Goal: Information Seeking & Learning: Learn about a topic

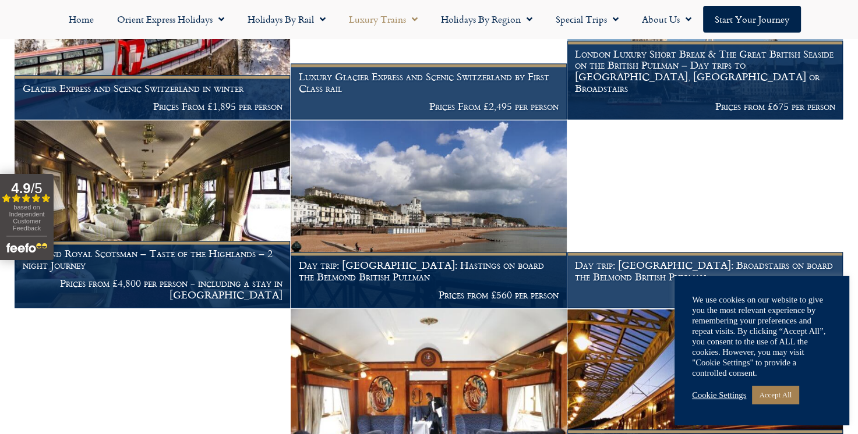
scroll to position [1493, 0]
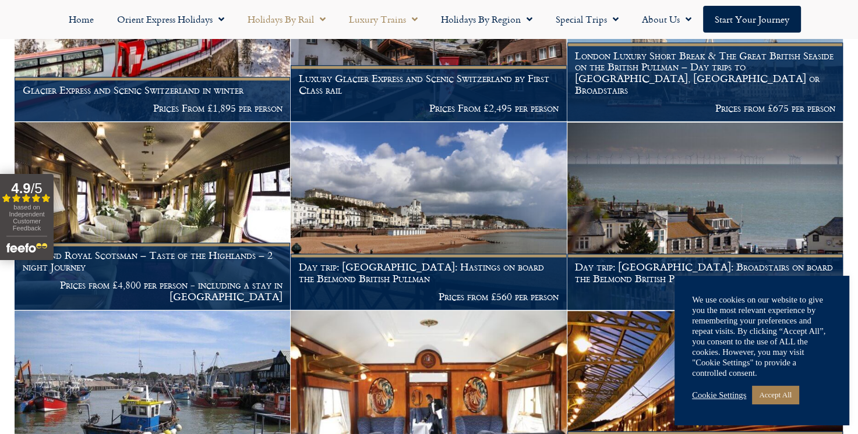
click at [282, 18] on link "Holidays by Rail" at bounding box center [286, 19] width 101 height 27
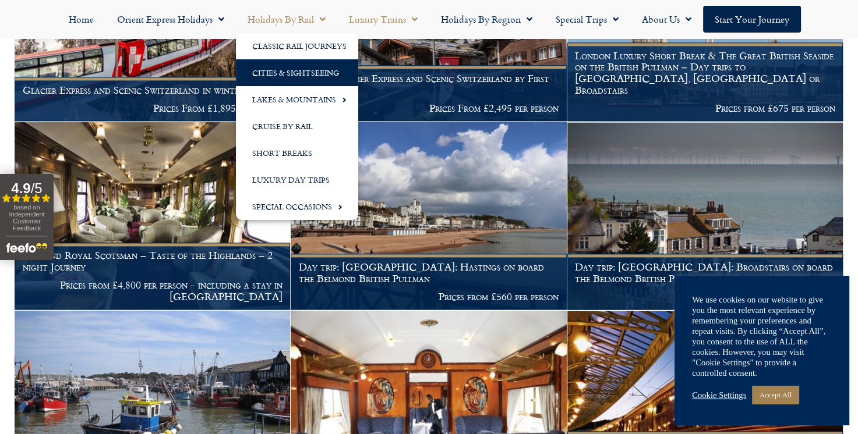
click at [279, 68] on link "Cities & Sightseeing" at bounding box center [297, 72] width 122 height 27
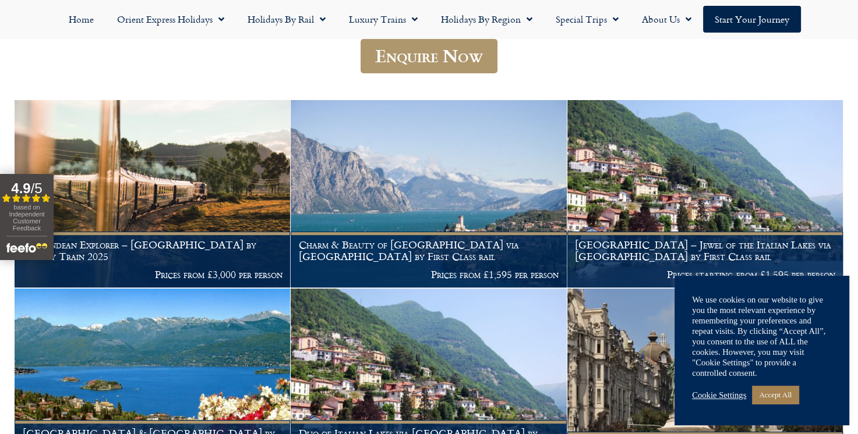
scroll to position [293, 0]
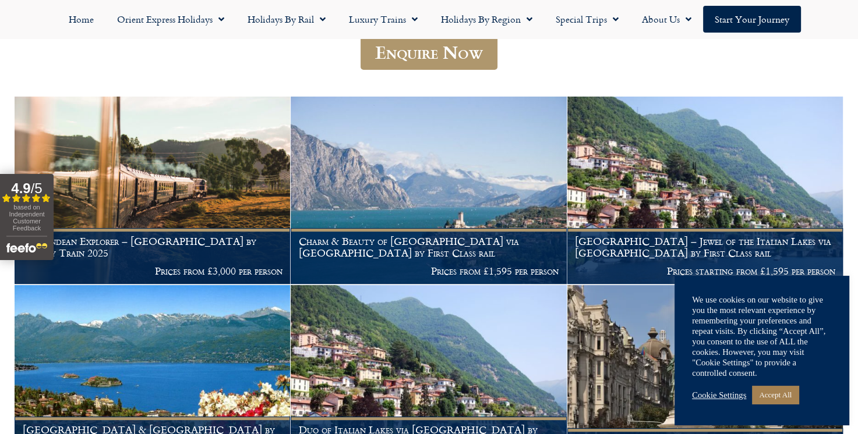
click at [794, 398] on link "Accept All" at bounding box center [775, 395] width 47 height 18
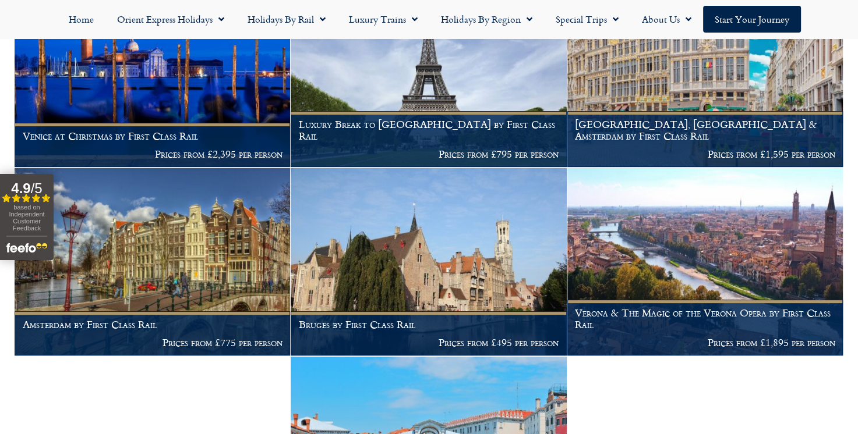
scroll to position [4566, 0]
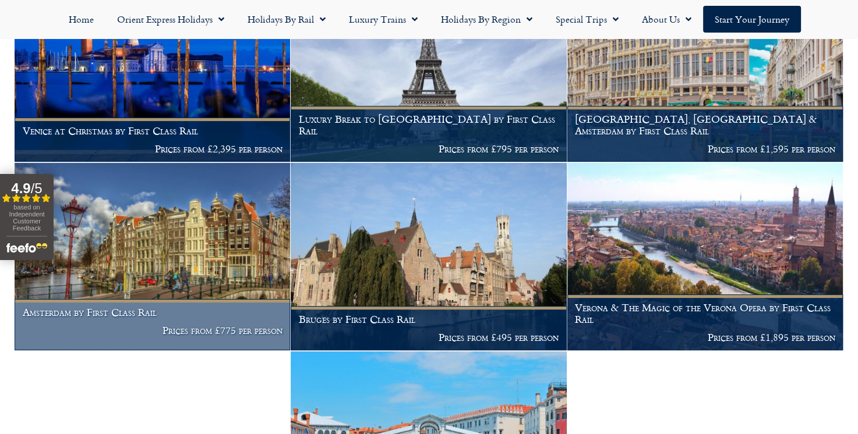
click at [79, 318] on h1 "Amsterdam by First Class Rail" at bounding box center [153, 313] width 260 height 12
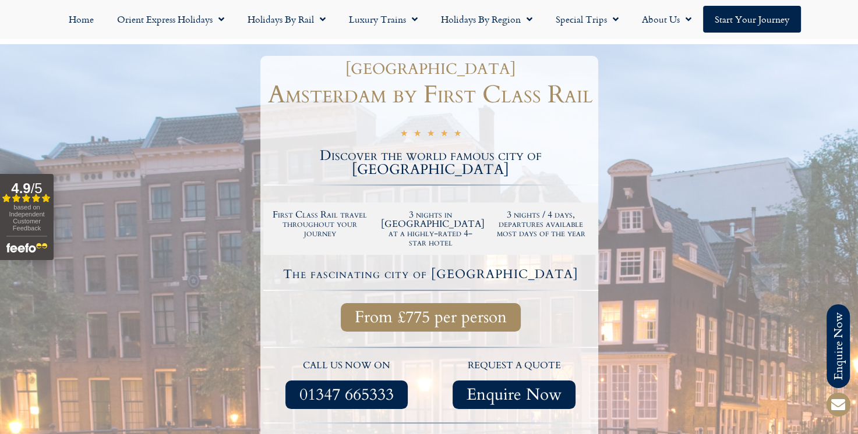
scroll to position [117, 0]
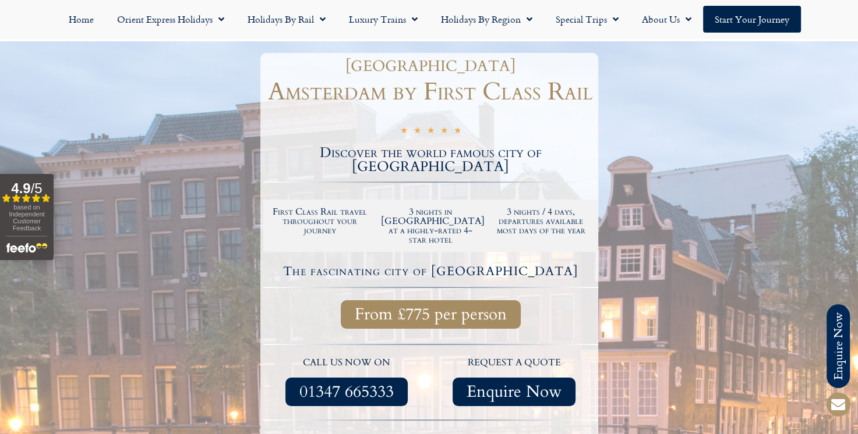
click at [318, 356] on p "call us now on" at bounding box center [347, 363] width 156 height 15
click at [286, 252] on div at bounding box center [430, 258] width 335 height 12
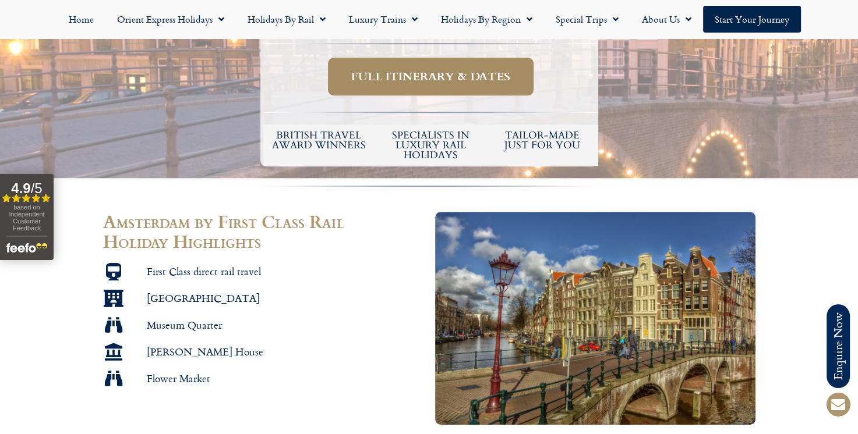
scroll to position [519, 0]
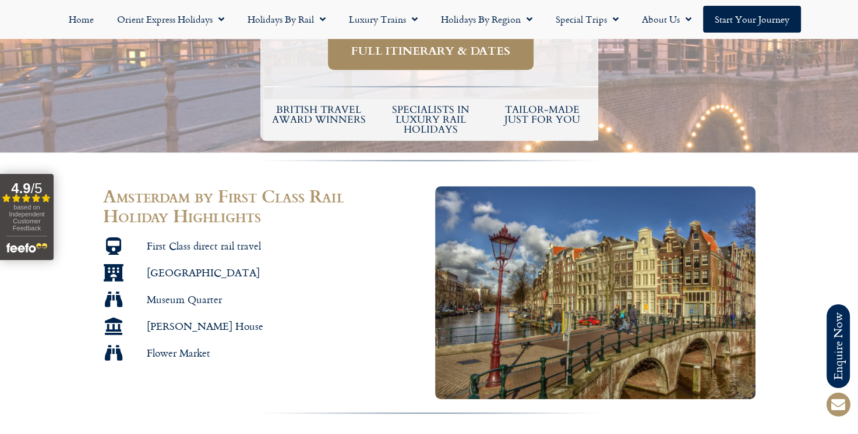
click at [172, 346] on span "Flower Market" at bounding box center [177, 352] width 66 height 13
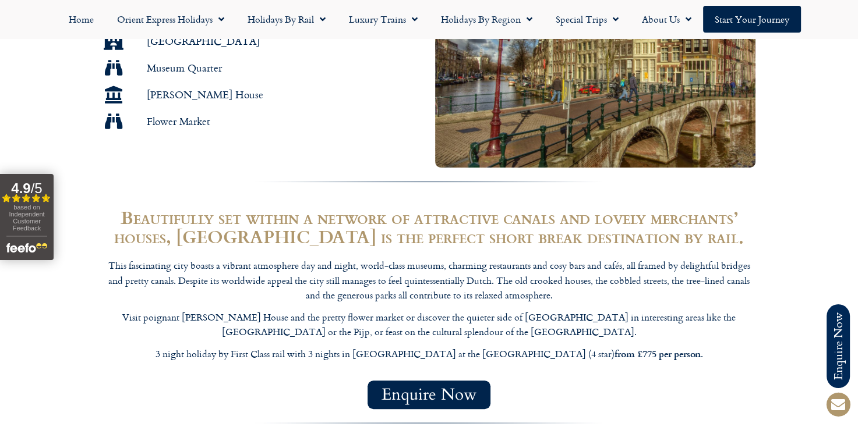
scroll to position [754, 0]
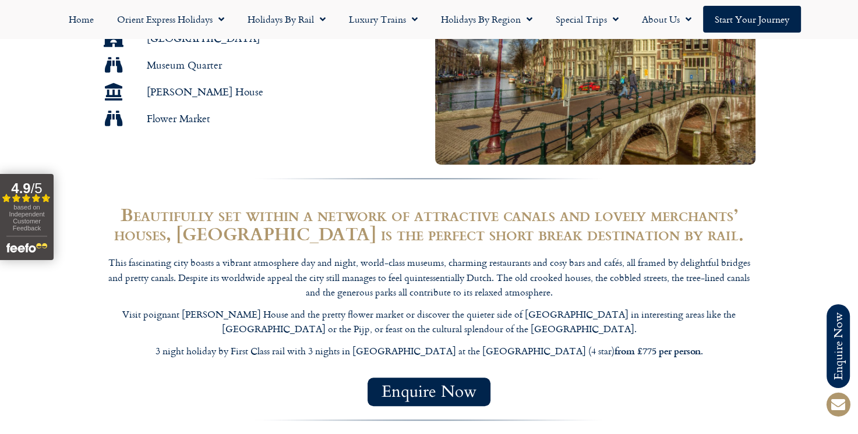
click at [196, 347] on div "This fascinating city boasts a vibrant atmosphere day and night, world-class mu…" at bounding box center [429, 311] width 664 height 122
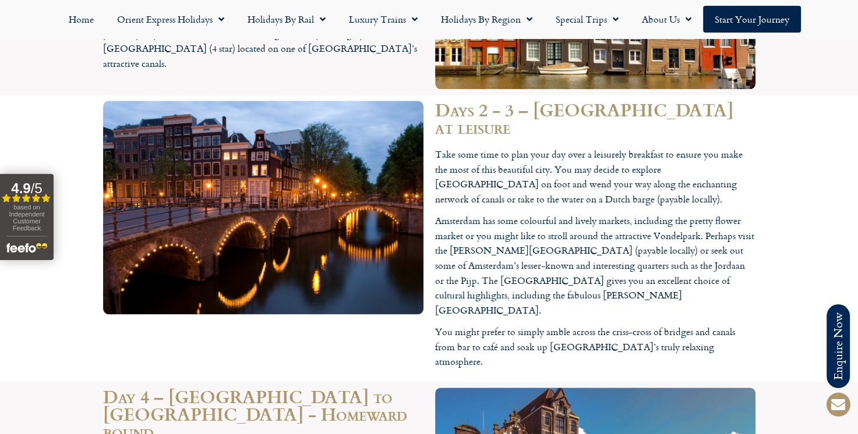
scroll to position [1338, 0]
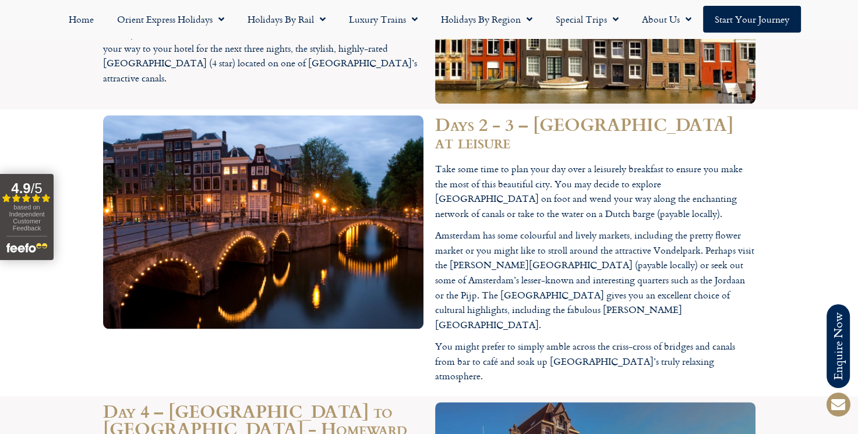
click at [377, 402] on h2 "Day 4 – Amsterdam to London - Homeward bound" at bounding box center [263, 428] width 320 height 52
click at [374, 402] on h2 "Day 4 – Amsterdam to London - Homeward bound" at bounding box center [263, 428] width 320 height 52
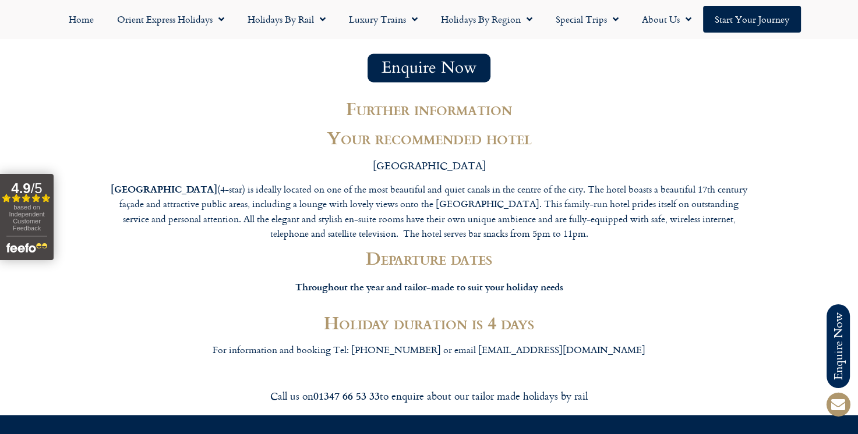
scroll to position [1955, 0]
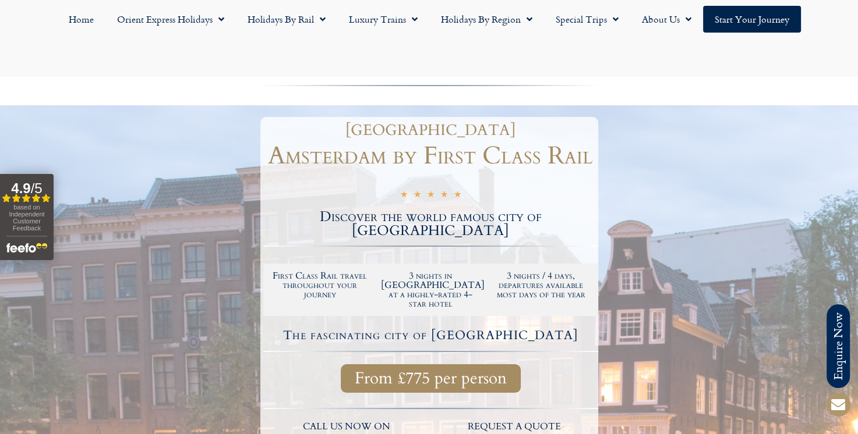
scroll to position [0, 0]
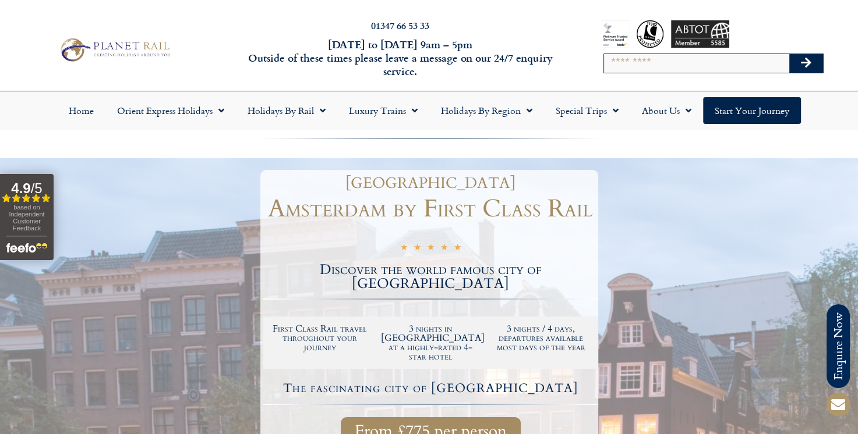
click at [200, 403] on div at bounding box center [429, 414] width 858 height 513
click at [203, 396] on div at bounding box center [429, 414] width 858 height 513
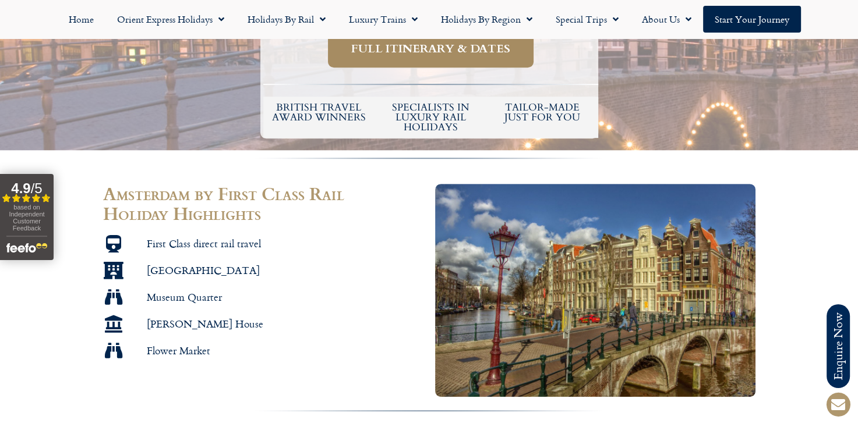
scroll to position [522, 0]
click at [195, 289] on li "Museum Quarter" at bounding box center [263, 300] width 320 height 22
click at [187, 291] on span "Museum Quarter" at bounding box center [183, 297] width 78 height 13
click at [158, 288] on ul "First Class direct rail travel Amsterdam Museum Quarter Anne Frank House Flower…" at bounding box center [263, 297] width 320 height 125
click at [154, 289] on li "Museum Quarter" at bounding box center [263, 300] width 320 height 22
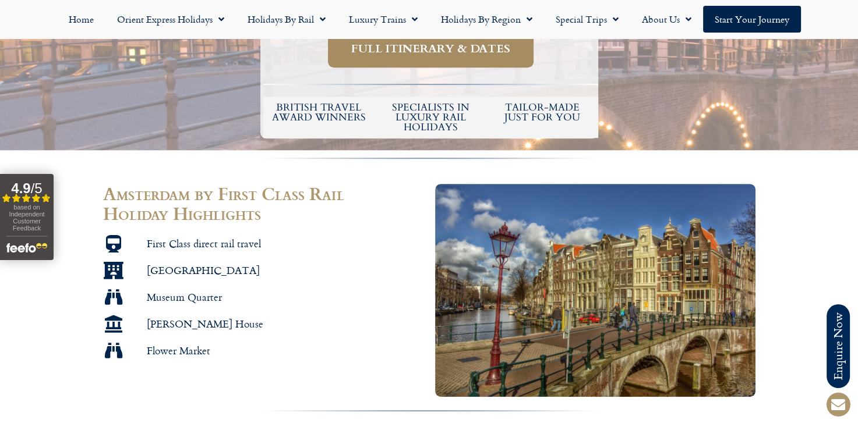
click at [133, 289] on li "Museum Quarter" at bounding box center [263, 300] width 320 height 22
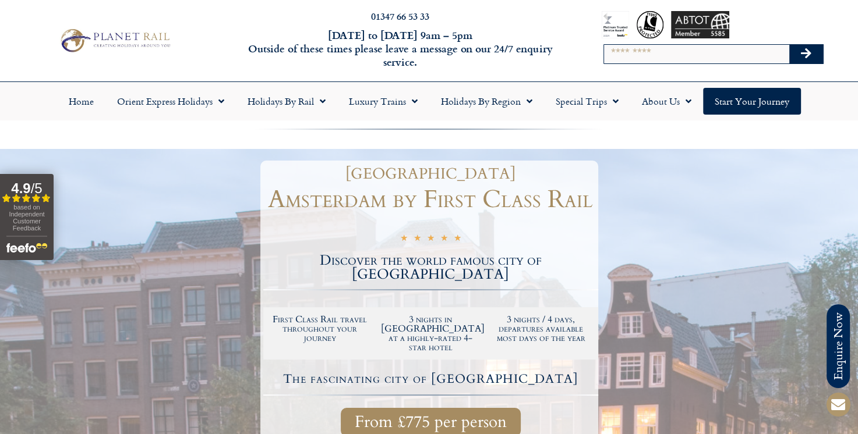
scroll to position [0, 0]
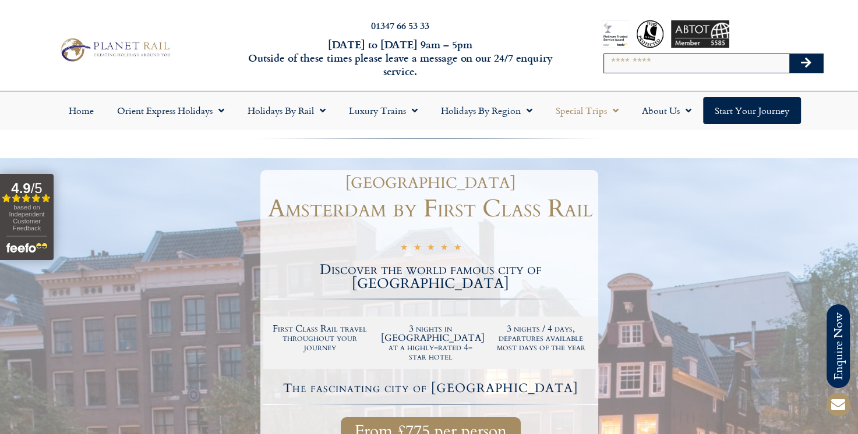
click at [610, 114] on span "Menu" at bounding box center [613, 110] width 12 height 21
click at [605, 133] on link "Latest Experiences" at bounding box center [600, 137] width 113 height 27
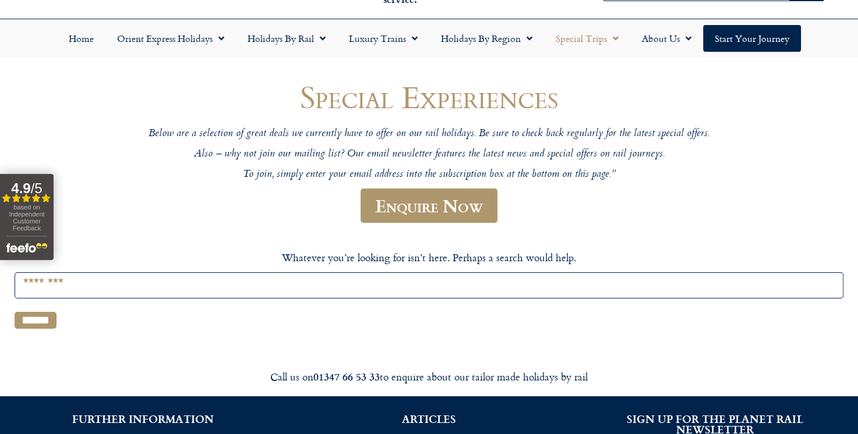
scroll to position [72, 0]
click at [493, 46] on link "Holidays by Region" at bounding box center [486, 38] width 115 height 27
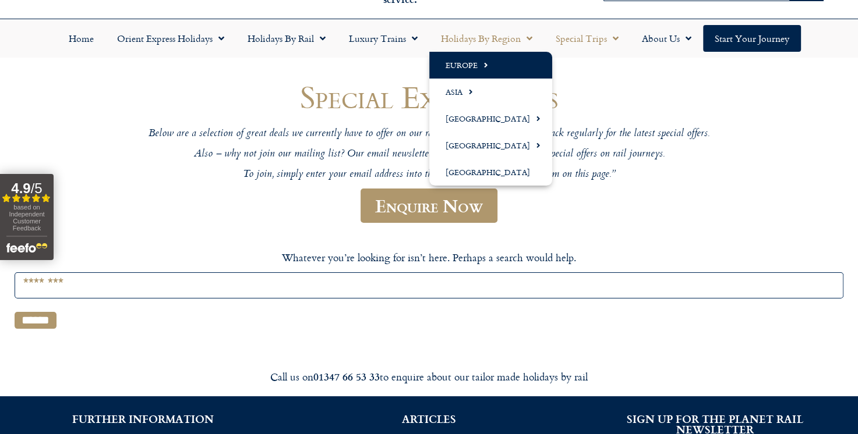
click at [477, 65] on span "Menu" at bounding box center [482, 64] width 10 height 19
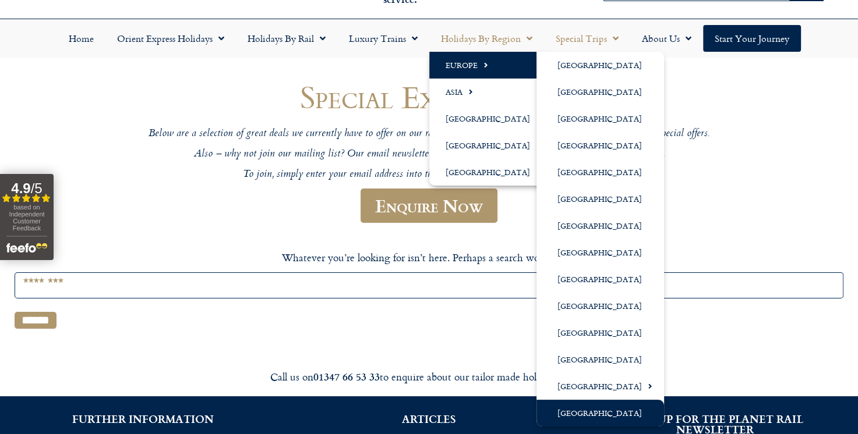
click at [619, 401] on link "[GEOGRAPHIC_DATA]" at bounding box center [599, 413] width 127 height 27
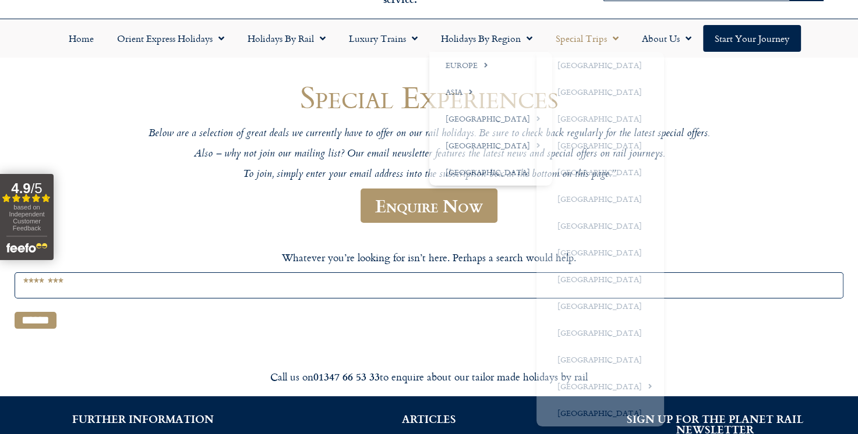
click at [601, 395] on div "Call us on 01347 66 53 33 to enquire about our tailor made holidays by rail" at bounding box center [429, 376] width 664 height 39
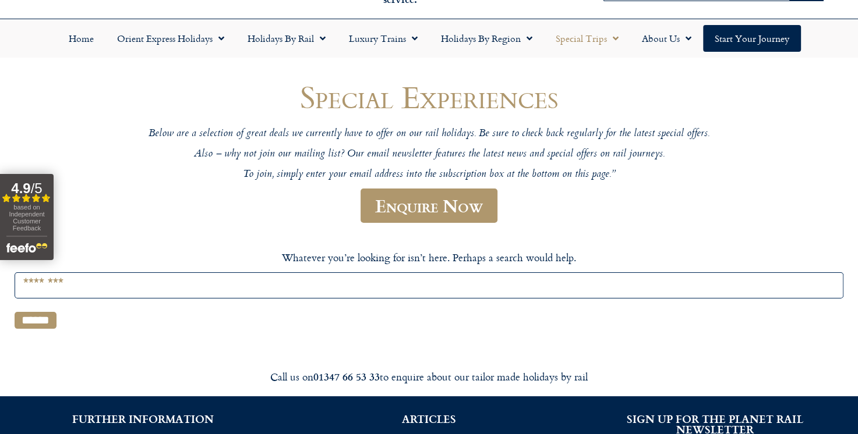
click at [612, 38] on span "Menu" at bounding box center [613, 38] width 12 height 21
click at [620, 42] on link "Special Trips" at bounding box center [587, 38] width 86 height 27
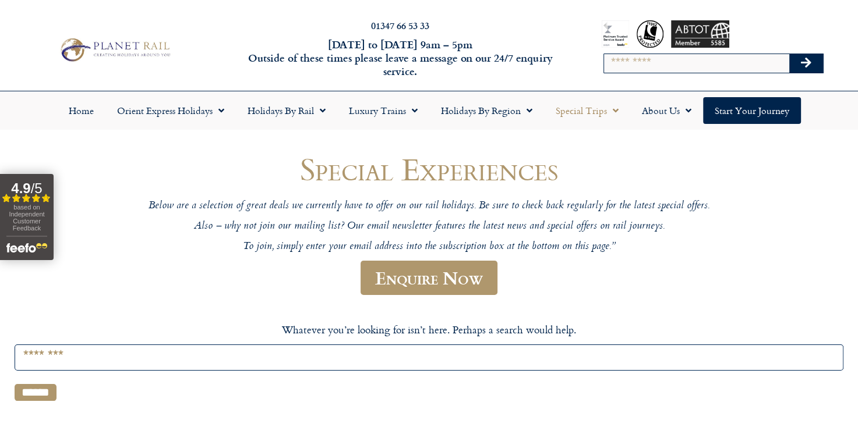
click at [612, 114] on span "Menu" at bounding box center [613, 110] width 12 height 21
click at [607, 111] on span "Menu" at bounding box center [613, 110] width 12 height 21
click at [518, 114] on link "Holidays by Region" at bounding box center [486, 110] width 115 height 27
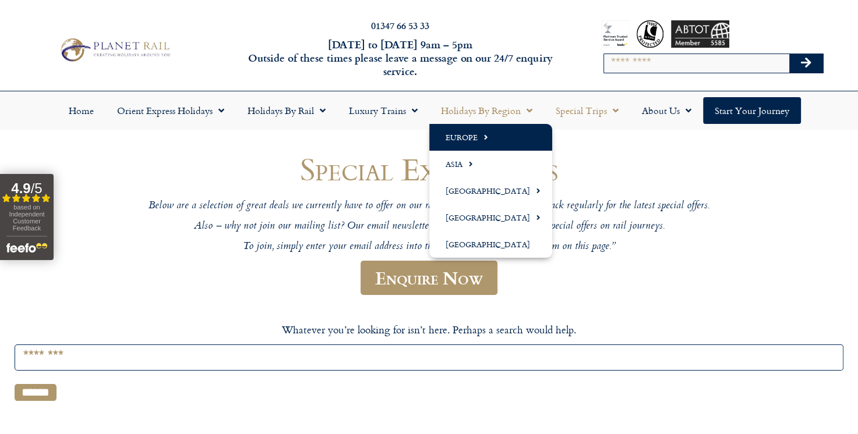
click at [468, 138] on link "Europe" at bounding box center [490, 137] width 123 height 27
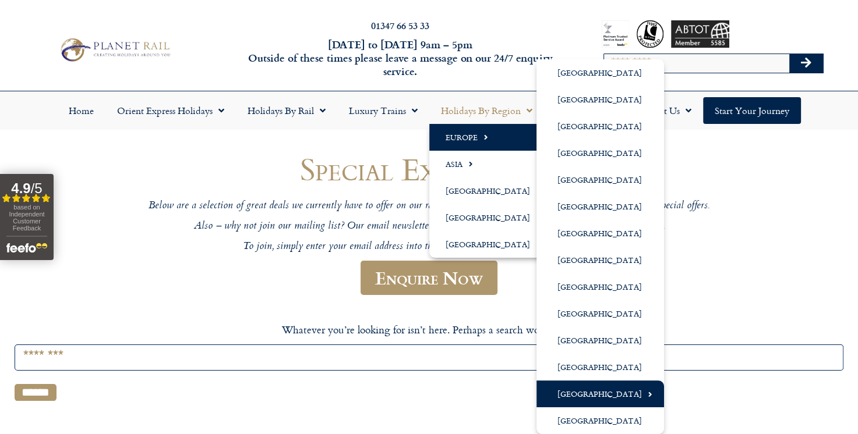
click at [601, 403] on link "[GEOGRAPHIC_DATA]" at bounding box center [599, 394] width 127 height 27
click at [622, 407] on link "[GEOGRAPHIC_DATA]" at bounding box center [599, 394] width 127 height 27
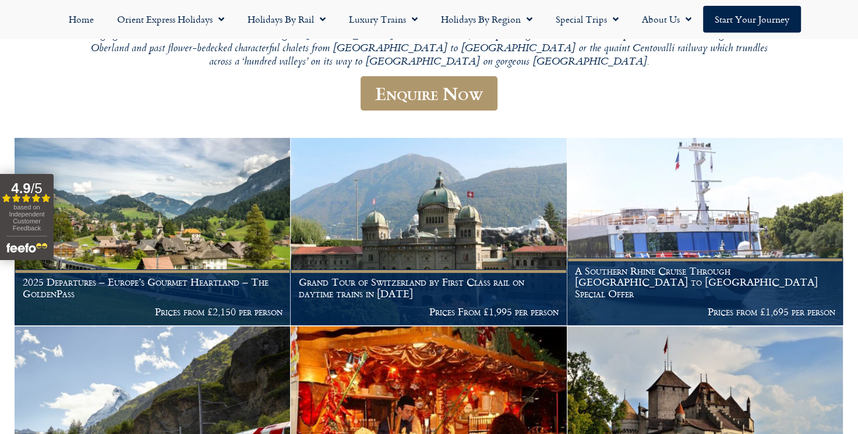
scroll to position [256, 0]
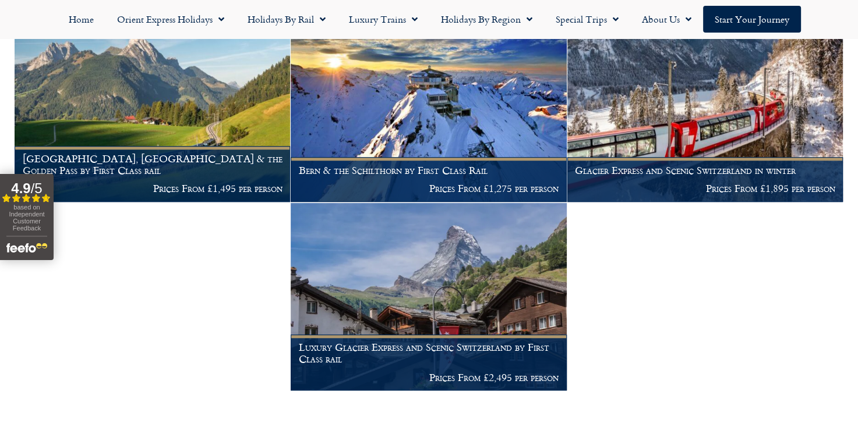
scroll to position [788, 0]
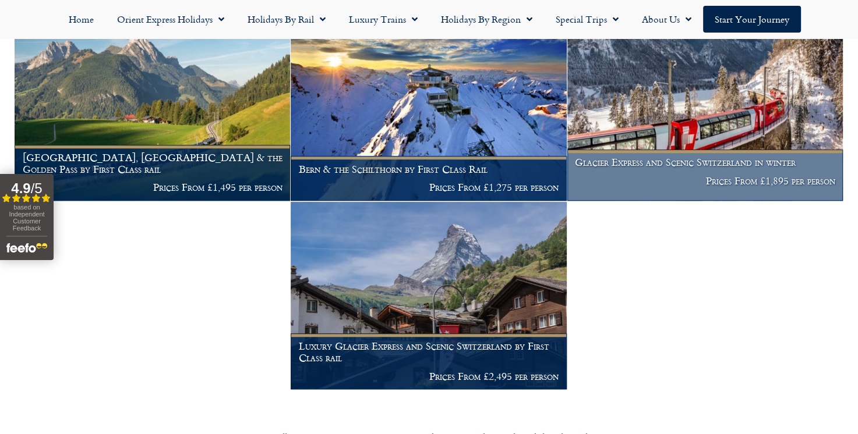
click at [742, 157] on h1 "Glacier Express and Scenic Switzerland in winter" at bounding box center [705, 163] width 260 height 12
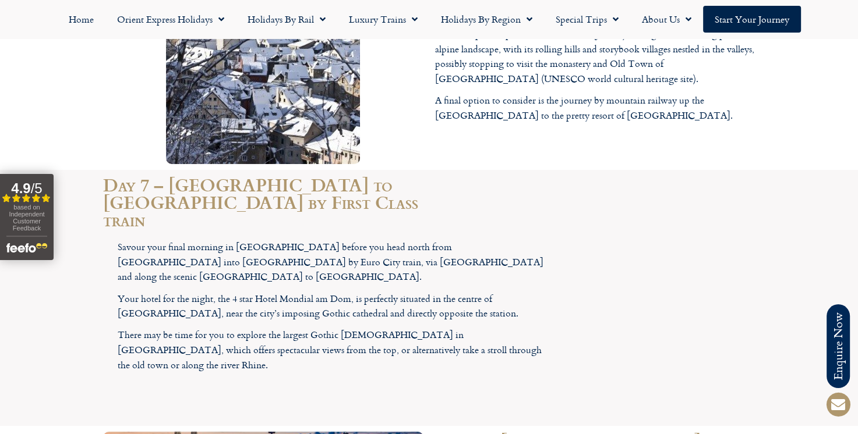
scroll to position [3821, 0]
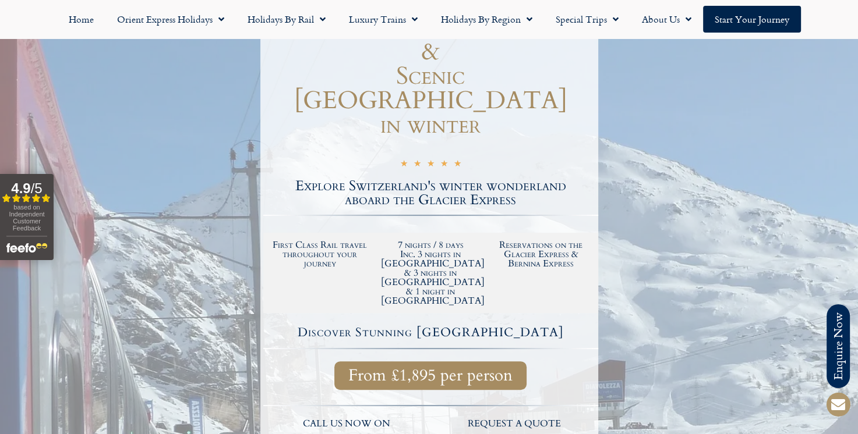
scroll to position [0, 0]
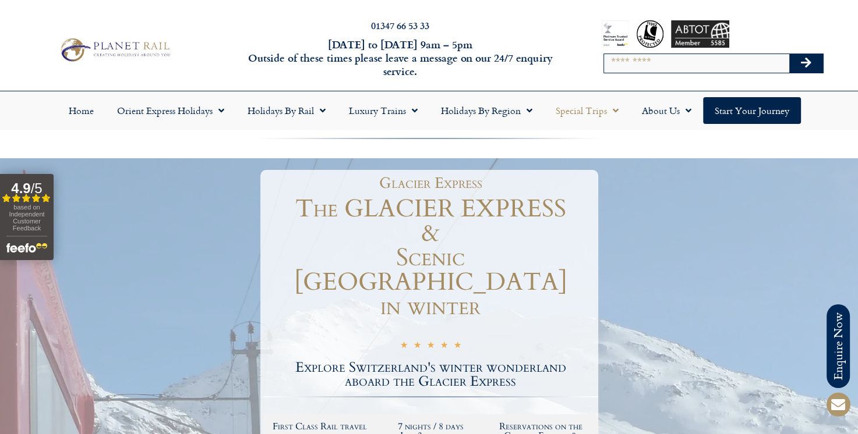
click at [580, 113] on link "Special Trips" at bounding box center [587, 110] width 86 height 27
click at [477, 114] on link "Holidays by Region" at bounding box center [486, 110] width 115 height 27
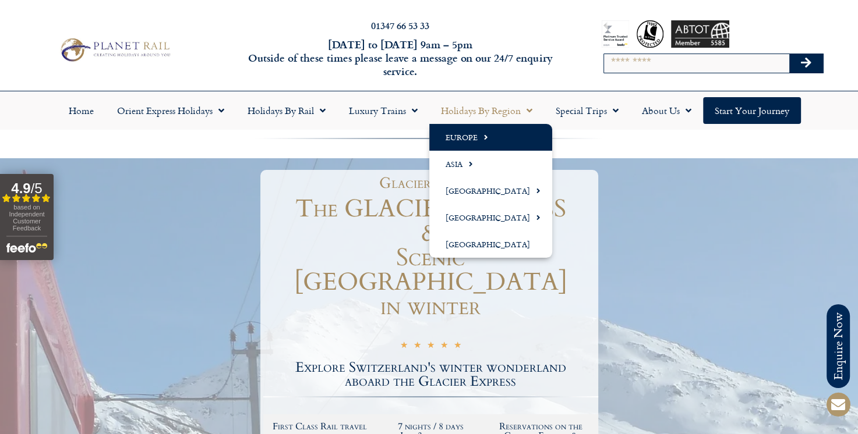
click at [454, 134] on link "Europe" at bounding box center [490, 137] width 123 height 27
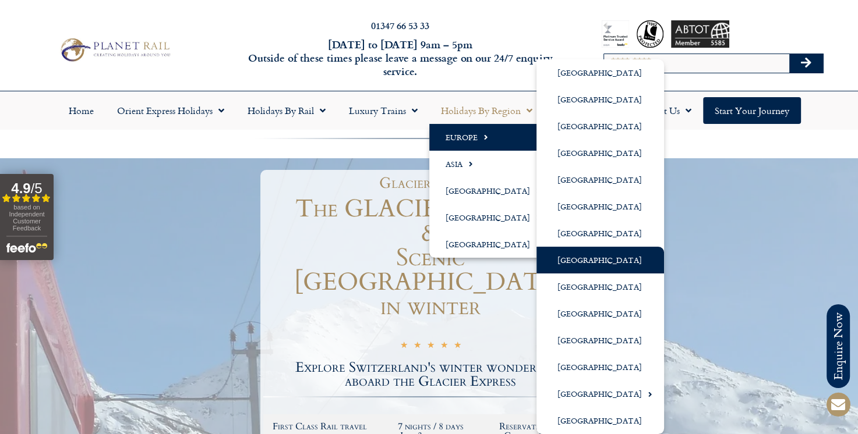
click at [554, 259] on link "[GEOGRAPHIC_DATA]" at bounding box center [599, 260] width 127 height 27
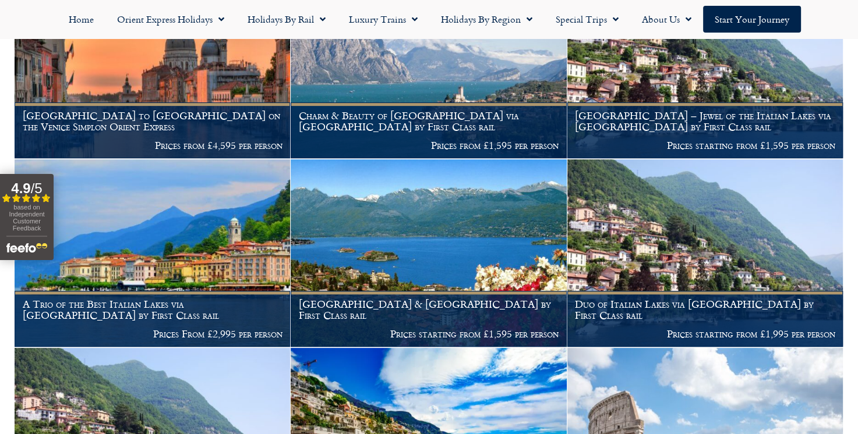
scroll to position [406, 0]
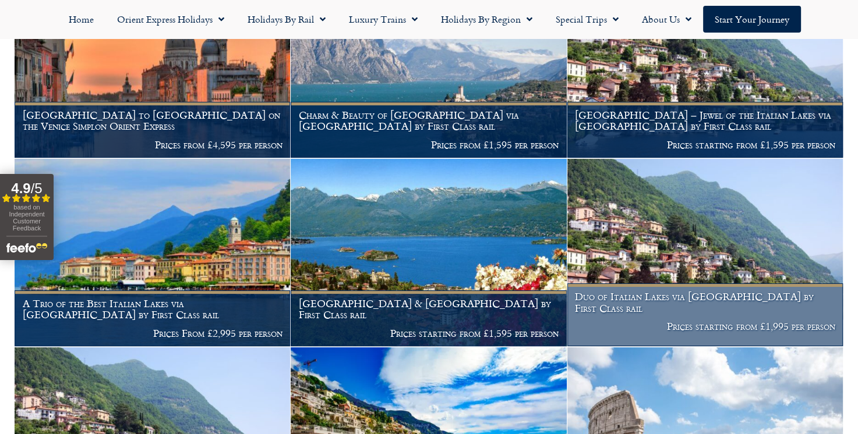
click at [692, 327] on p "Prices starting from £1,995 per person" at bounding box center [705, 327] width 260 height 12
click at [666, 265] on img at bounding box center [704, 252] width 275 height 187
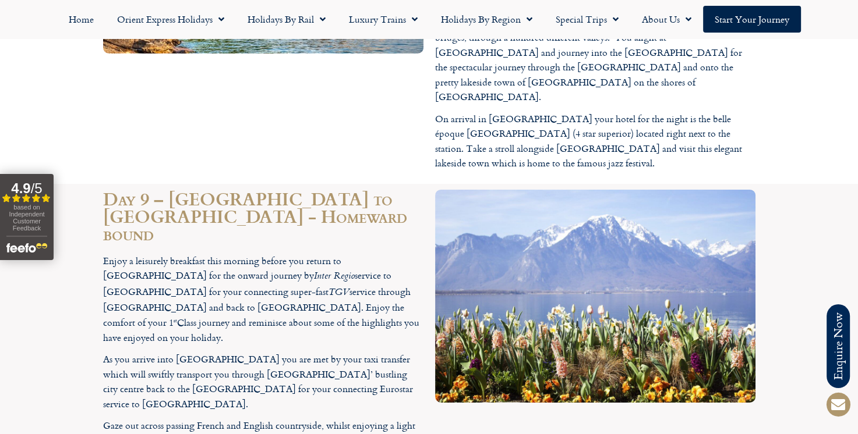
scroll to position [3810, 0]
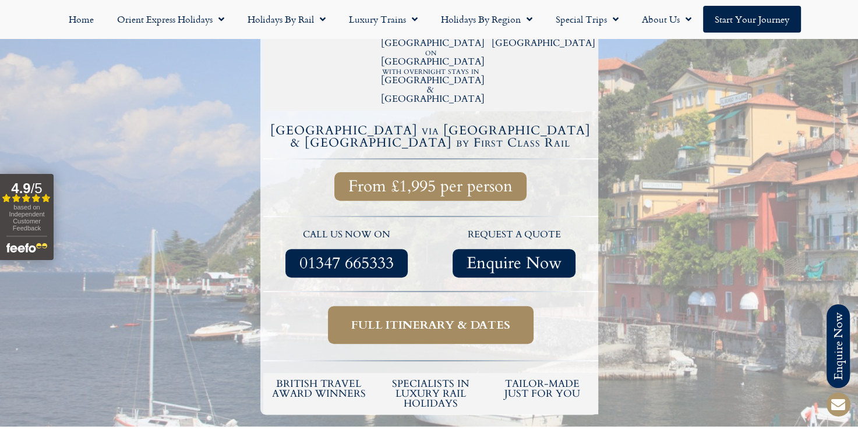
scroll to position [0, 0]
